Goal: Transaction & Acquisition: Purchase product/service

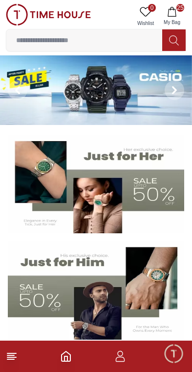
click at [12, 357] on line at bounding box center [11, 357] width 9 height 0
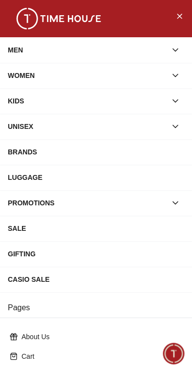
click at [97, 159] on div "BRANDS" at bounding box center [96, 152] width 177 height 18
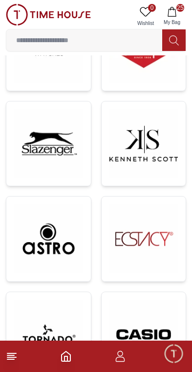
scroll to position [233, 0]
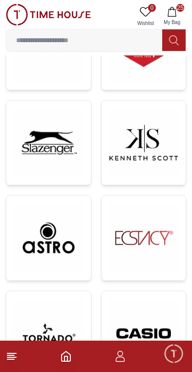
click at [165, 141] on img at bounding box center [144, 142] width 69 height 69
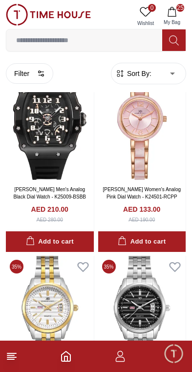
scroll to position [2765, 0]
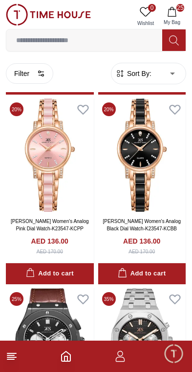
scroll to position [7099, 0]
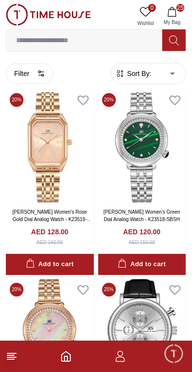
scroll to position [12598, 0]
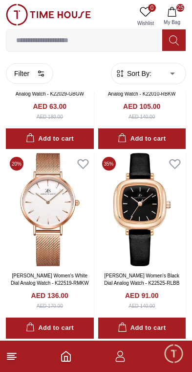
scroll to position [14805, 0]
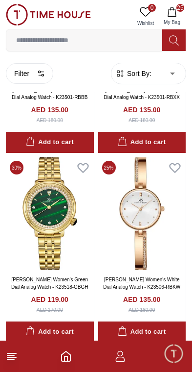
scroll to position [16508, 0]
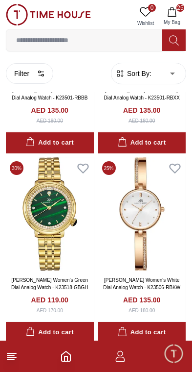
click at [162, 207] on img at bounding box center [142, 213] width 88 height 113
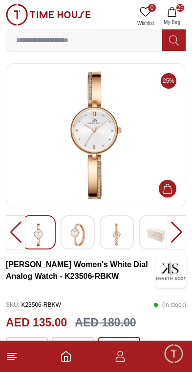
click at [86, 240] on img at bounding box center [78, 234] width 18 height 23
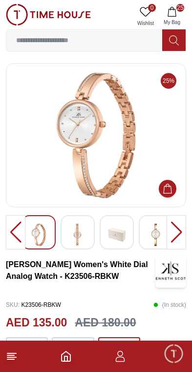
click at [86, 240] on img at bounding box center [78, 234] width 18 height 23
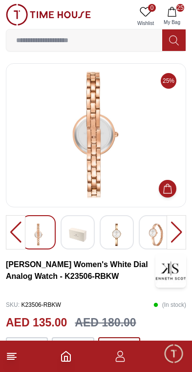
click at [86, 235] on img at bounding box center [78, 234] width 18 height 23
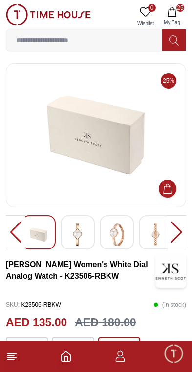
click at [86, 233] on img at bounding box center [78, 234] width 18 height 23
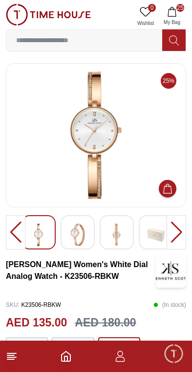
click at [93, 244] on div at bounding box center [78, 232] width 34 height 34
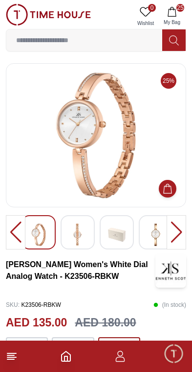
click at [93, 239] on div at bounding box center [78, 232] width 34 height 34
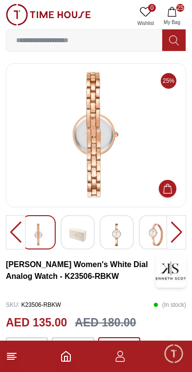
click at [86, 232] on img at bounding box center [78, 234] width 18 height 23
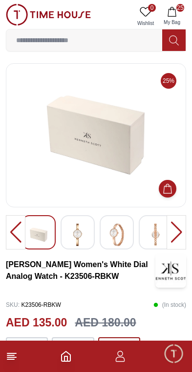
click at [110, 236] on img at bounding box center [117, 234] width 18 height 23
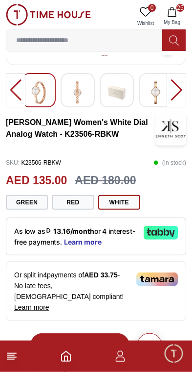
scroll to position [156, 0]
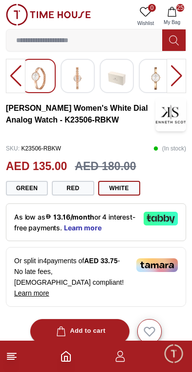
click at [82, 190] on button "Red" at bounding box center [73, 188] width 42 height 15
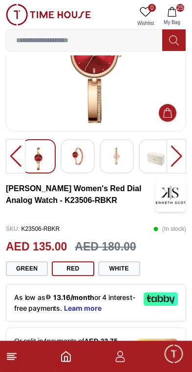
scroll to position [79, 0]
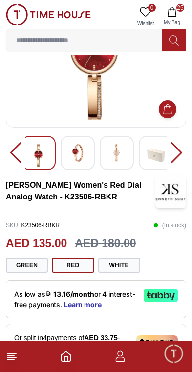
click at [42, 270] on button "Green" at bounding box center [27, 264] width 42 height 15
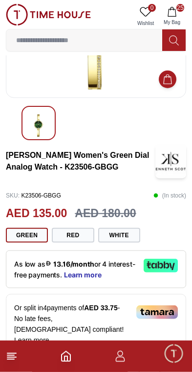
click at [136, 234] on button "White" at bounding box center [119, 235] width 42 height 15
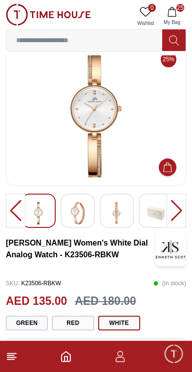
scroll to position [17, 0]
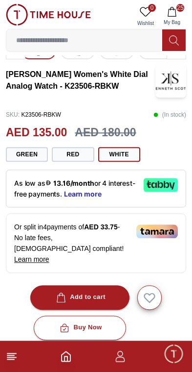
click at [98, 292] on button "Add to cart" at bounding box center [79, 297] width 99 height 24
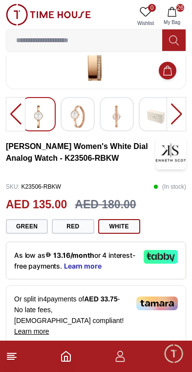
scroll to position [0, 0]
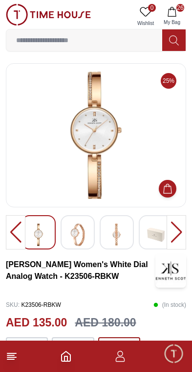
click at [10, 355] on line at bounding box center [10, 355] width 7 height 0
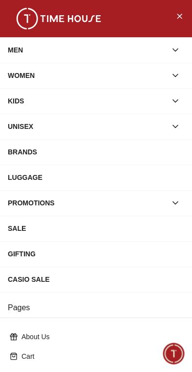
click at [70, 148] on div "BRANDS" at bounding box center [96, 152] width 177 height 18
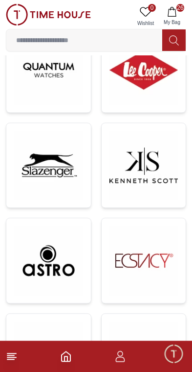
scroll to position [165, 0]
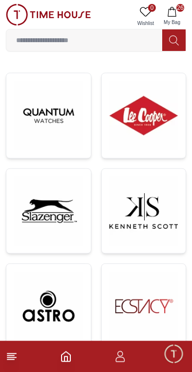
click at [65, 209] on img at bounding box center [48, 210] width 69 height 69
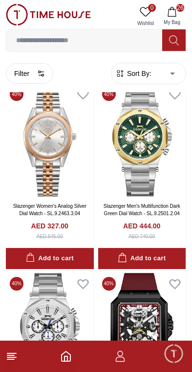
scroll to position [268, 0]
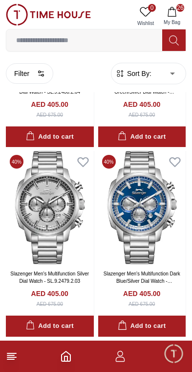
scroll to position [1900, 0]
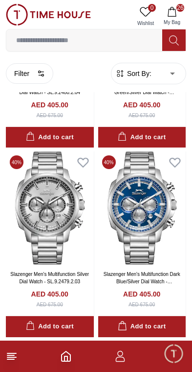
click at [16, 354] on icon at bounding box center [12, 356] width 12 height 12
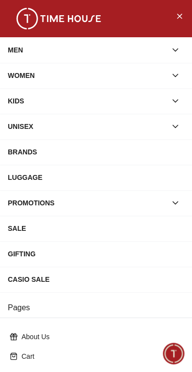
click at [77, 153] on div "BRANDS" at bounding box center [96, 152] width 177 height 18
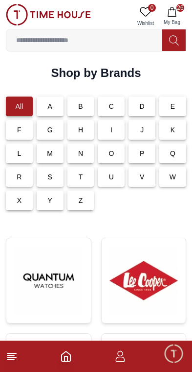
click at [140, 281] on img at bounding box center [144, 280] width 69 height 69
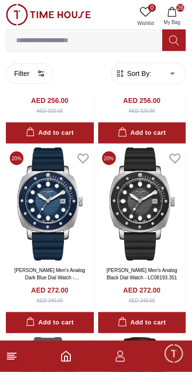
scroll to position [419, 0]
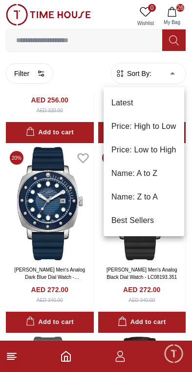
click at [81, 80] on div at bounding box center [96, 186] width 192 height 372
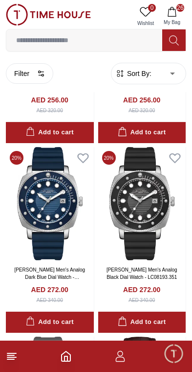
click at [35, 78] on button "Filter" at bounding box center [29, 73] width 47 height 21
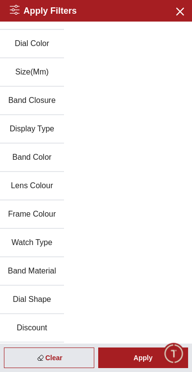
scroll to position [105, 0]
click at [55, 326] on button "Discount" at bounding box center [32, 328] width 64 height 28
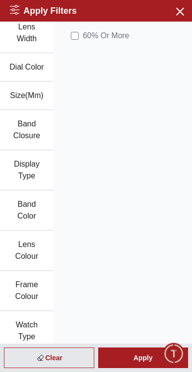
click at [80, 31] on label "60 % Or More" at bounding box center [100, 36] width 58 height 12
click at [144, 360] on div "Apply" at bounding box center [143, 357] width 91 height 21
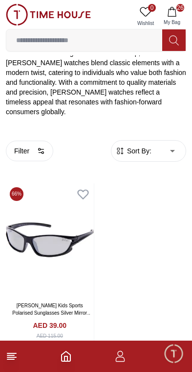
scroll to position [190, 0]
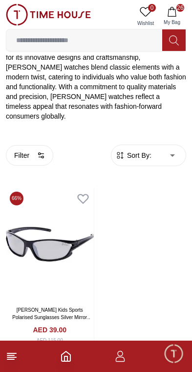
click at [41, 152] on circle "button" at bounding box center [40, 153] width 2 height 2
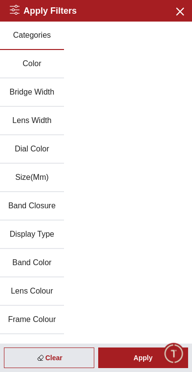
scroll to position [0, 0]
click at [46, 41] on button "Categories" at bounding box center [32, 36] width 64 height 28
click at [43, 41] on button "Categories" at bounding box center [32, 36] width 64 height 28
click at [23, 359] on div "Clear" at bounding box center [49, 357] width 91 height 21
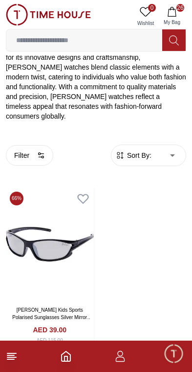
click at [8, 360] on icon at bounding box center [12, 356] width 12 height 12
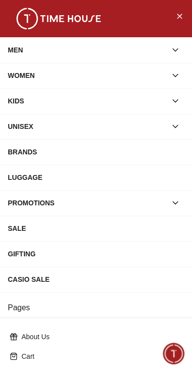
click at [76, 154] on div "BRANDS" at bounding box center [96, 152] width 177 height 18
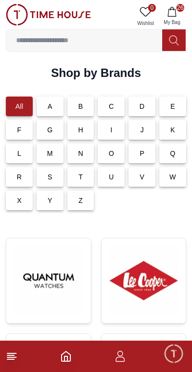
click at [138, 277] on img at bounding box center [144, 280] width 69 height 69
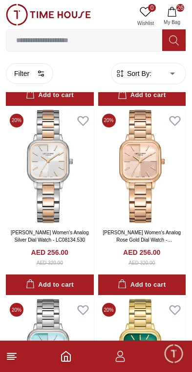
scroll to position [3297, 0]
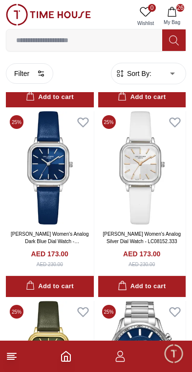
scroll to position [4809, 0]
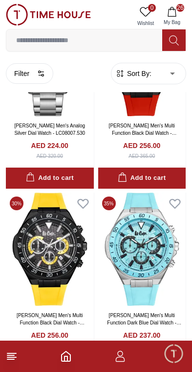
scroll to position [8135, 0]
